Goal: Complete application form

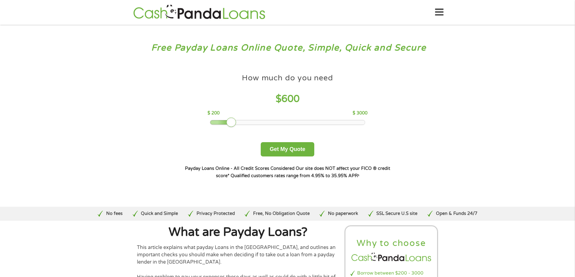
click at [234, 121] on div at bounding box center [287, 122] width 155 height 4
click at [295, 150] on button "Get My Quote" at bounding box center [287, 149] width 53 height 14
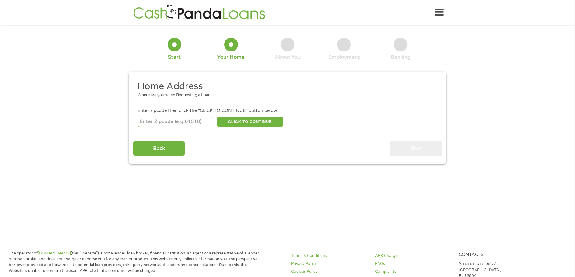
click at [181, 121] on input "number" at bounding box center [175, 122] width 75 height 10
type input "92243"
click at [268, 123] on button "CLICK TO CONTINUE" at bounding box center [250, 122] width 66 height 10
type input "92243"
type input "El Centro"
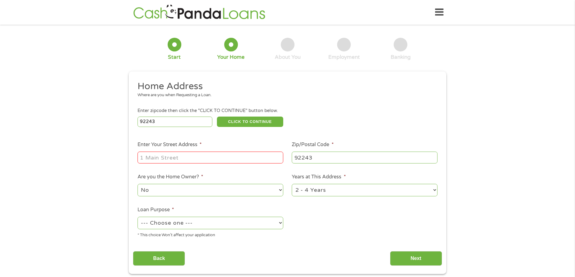
click at [183, 157] on input "Enter Your Street Address *" at bounding box center [211, 158] width 146 height 12
type input "1751 adams ave"
click at [278, 222] on select "--- Choose one --- Pay Bills Debt Consolidation Home Improvement Major Purchase…" at bounding box center [211, 223] width 146 height 12
select select "shorttermcash"
click at [138, 217] on select "--- Choose one --- Pay Bills Debt Consolidation Home Improvement Major Purchase…" at bounding box center [211, 223] width 146 height 12
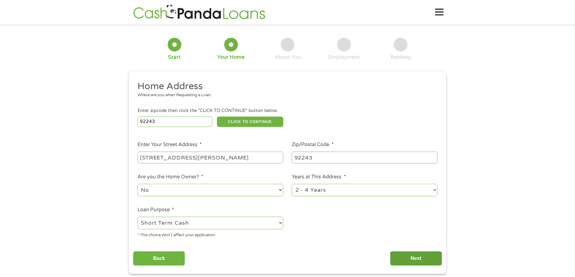
click at [418, 259] on input "Next" at bounding box center [416, 258] width 52 height 15
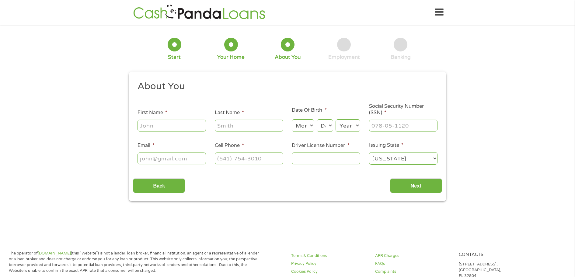
click at [177, 126] on input "First Name *" at bounding box center [172, 126] width 68 height 12
type input "maurice"
type input "carter"
type input "mmauricecarterr22@gmail.com"
type input "(442) 258-2966"
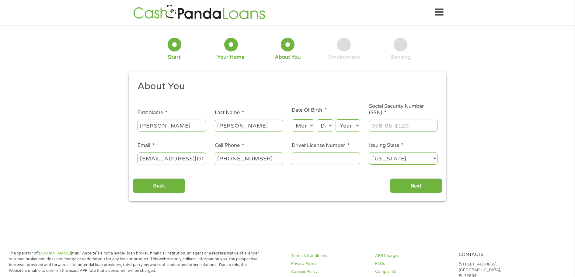
click at [310, 126] on select "Month 1 2 3 4 5 6 7 8 9 10 11 12" at bounding box center [303, 125] width 22 height 12
select select "4"
click at [292, 119] on select "Month 1 2 3 4 5 6 7 8 9 10 11 12" at bounding box center [303, 125] width 22 height 12
click at [330, 125] on select "Day 1 2 3 4 5 6 7 8 9 10 11 12 13 14 15 16 17 18 19 20 21 22 23 24 25 26 27 28 …" at bounding box center [325, 125] width 16 height 12
select select "29"
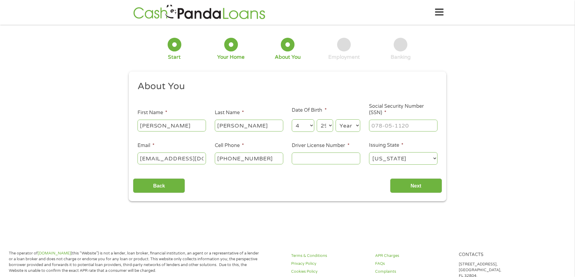
click at [317, 119] on select "Day 1 2 3 4 5 6 7 8 9 10 11 12 13 14 15 16 17 18 19 20 21 22 23 24 25 26 27 28 …" at bounding box center [325, 125] width 16 height 12
click at [358, 125] on select "Year 2007 2006 2005 2004 2003 2002 2001 2000 1999 1998 1997 1996 1995 1994 1993…" at bounding box center [348, 125] width 25 height 12
select select "1963"
click at [336, 119] on select "Year 2007 2006 2005 2004 2003 2002 2001 2000 1999 1998 1997 1996 1995 1994 1993…" at bounding box center [348, 125] width 25 height 12
click at [415, 126] on input "___-__-____" at bounding box center [403, 126] width 68 height 12
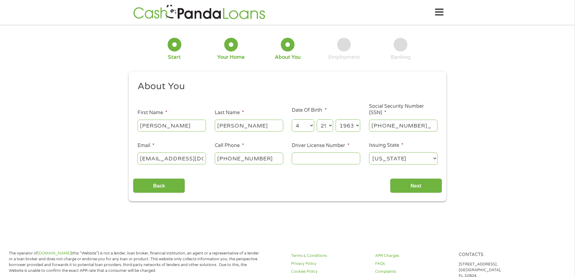
type input "554-47-4478"
click at [336, 160] on input "Driver License Number *" at bounding box center [326, 158] width 68 height 12
type input "c1656912"
click at [420, 185] on input "Next" at bounding box center [416, 185] width 52 height 15
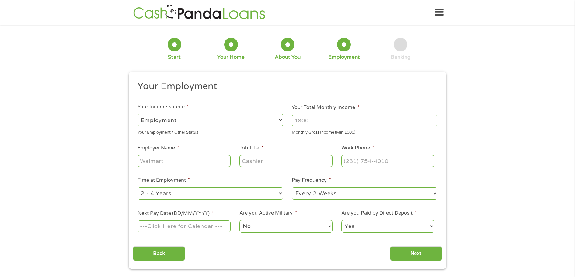
click at [280, 119] on select "--- Choose one --- Employment Self Employed Benefits" at bounding box center [211, 120] width 146 height 12
select select "benefits"
click at [138, 114] on select "--- Choose one --- Employment Self Employed Benefits" at bounding box center [211, 120] width 146 height 12
type input "Other"
type input "(442) 258-2966"
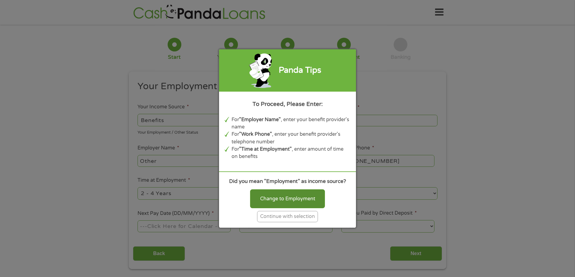
click at [298, 202] on div "Change to Employment" at bounding box center [287, 198] width 75 height 19
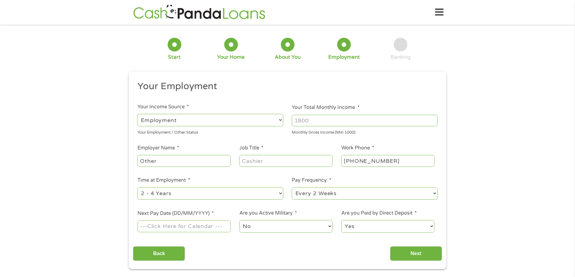
click at [279, 118] on select "--- Choose one --- Employment Self Employed Benefits" at bounding box center [211, 120] width 146 height 12
select select "benefits"
click at [138, 114] on select "--- Choose one --- Employment Self Employed Benefits" at bounding box center [211, 120] width 146 height 12
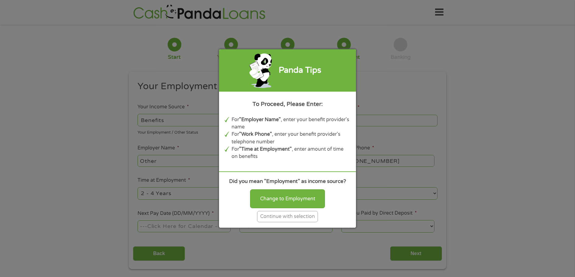
click at [284, 215] on div "Continue with selection" at bounding box center [287, 216] width 61 height 11
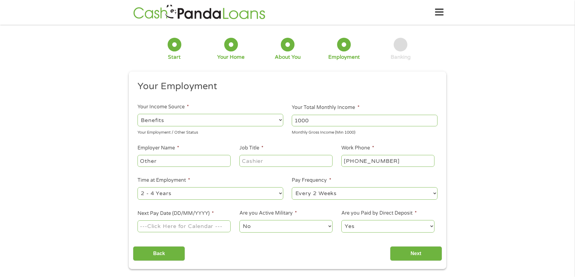
click at [434, 120] on input "1000" at bounding box center [365, 121] width 146 height 12
click at [433, 119] on input "1001" at bounding box center [365, 121] width 146 height 12
click at [433, 119] on input "1002" at bounding box center [365, 121] width 146 height 12
type input "1840"
click at [433, 118] on input "1840" at bounding box center [365, 121] width 146 height 12
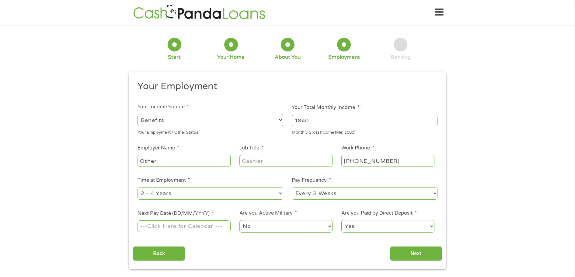
click at [279, 119] on select "--- Choose one --- Employment Self Employed Benefits" at bounding box center [211, 120] width 146 height 12
click at [138, 114] on select "--- Choose one --- Employment Self Employed Benefits" at bounding box center [211, 120] width 146 height 12
click at [214, 162] on input "Other" at bounding box center [184, 161] width 93 height 12
